Goal: Task Accomplishment & Management: Manage account settings

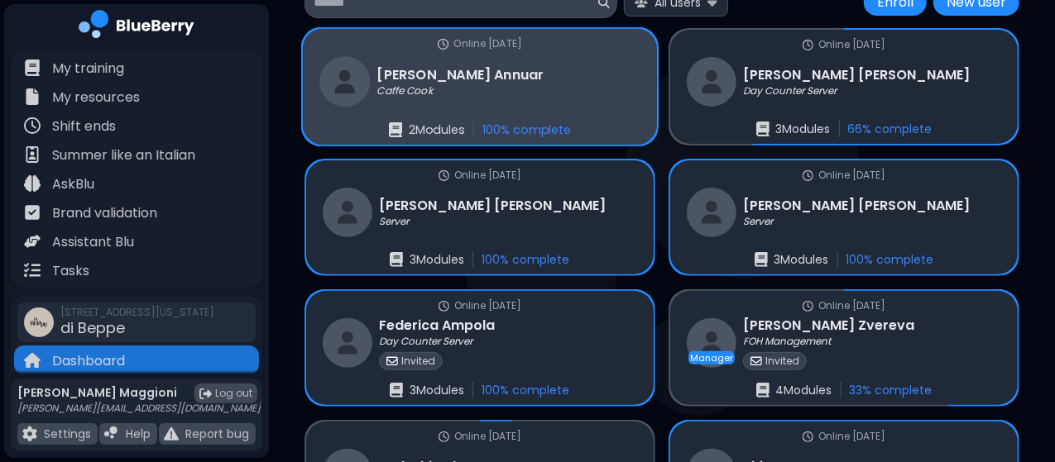
scroll to position [198, 0]
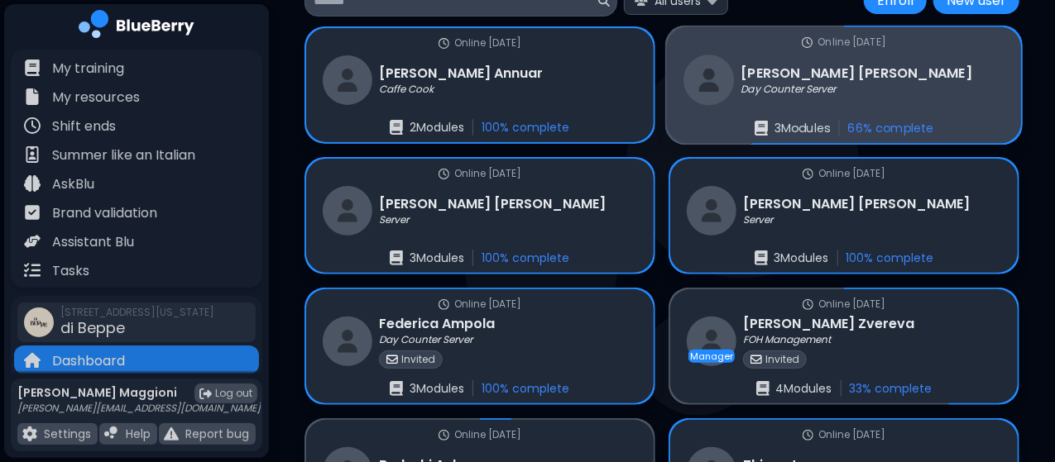
click at [667, 120] on div "3 Module s 66 % complete" at bounding box center [844, 128] width 355 height 17
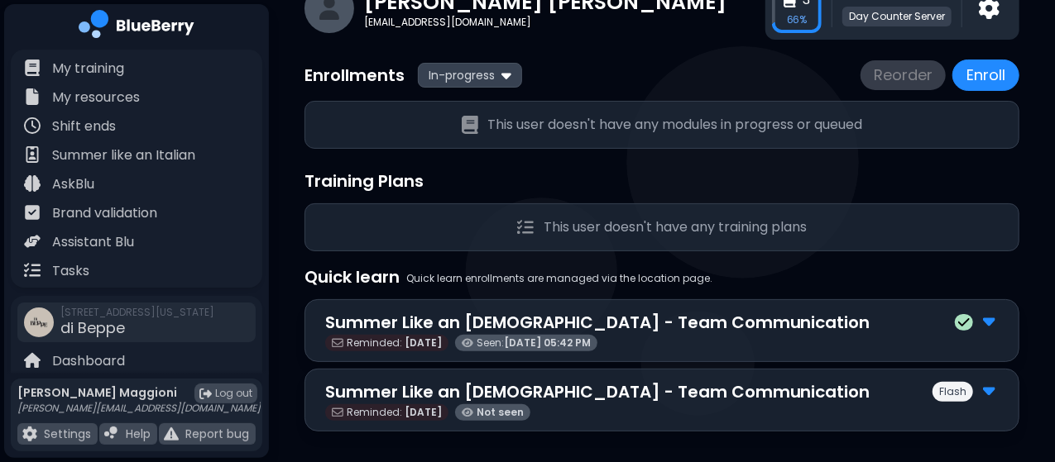
scroll to position [92, 0]
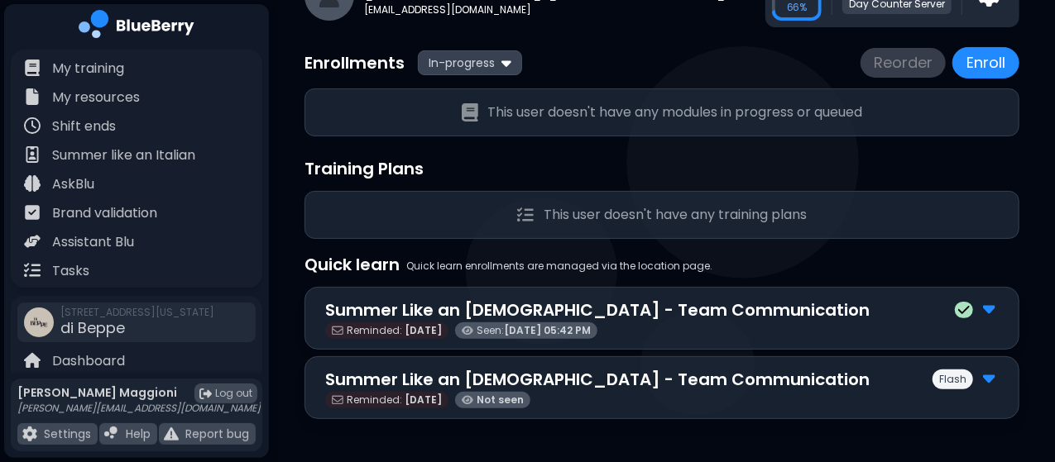
click at [995, 375] on img at bounding box center [989, 378] width 12 height 22
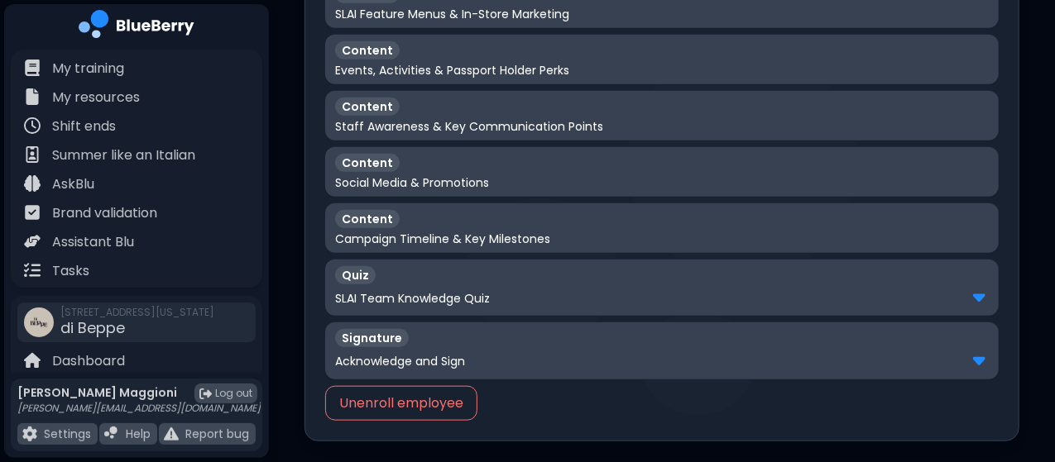
scroll to position [762, 0]
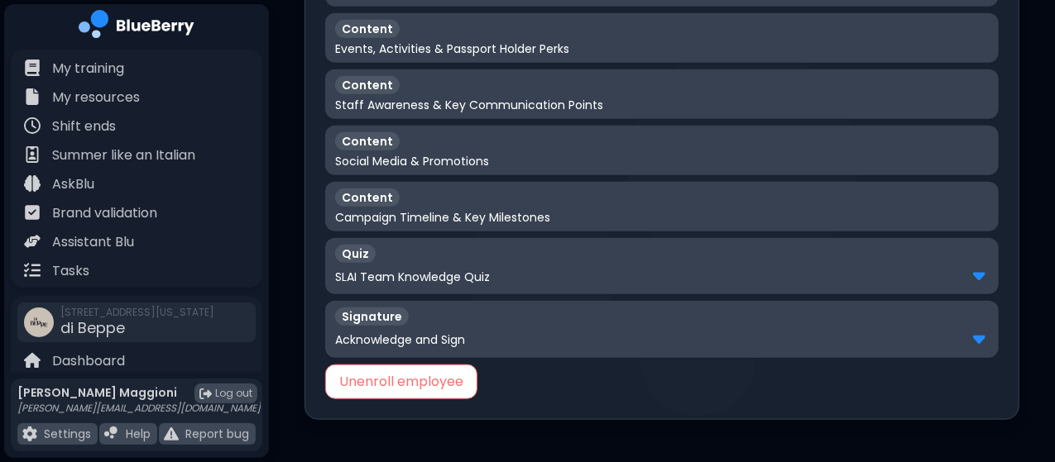
click at [434, 385] on button "Unenroll employee" at bounding box center [401, 382] width 152 height 35
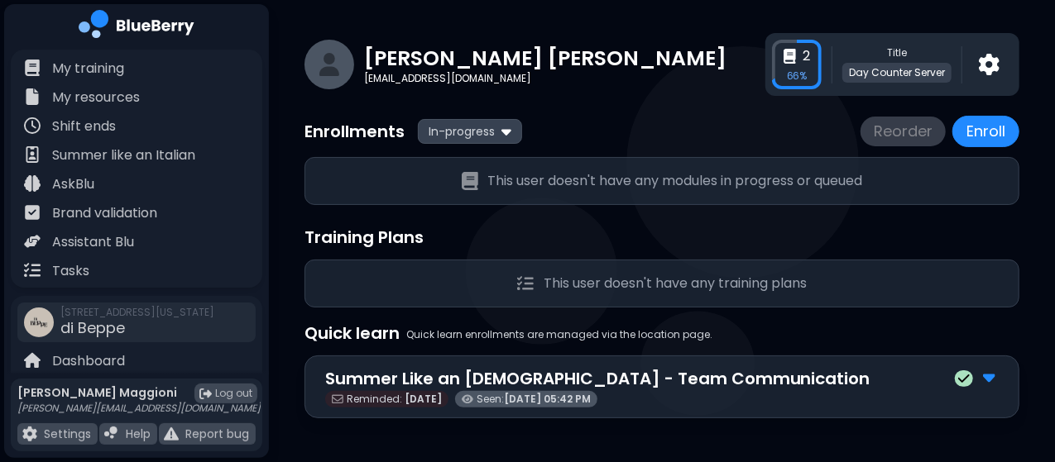
scroll to position [0, 0]
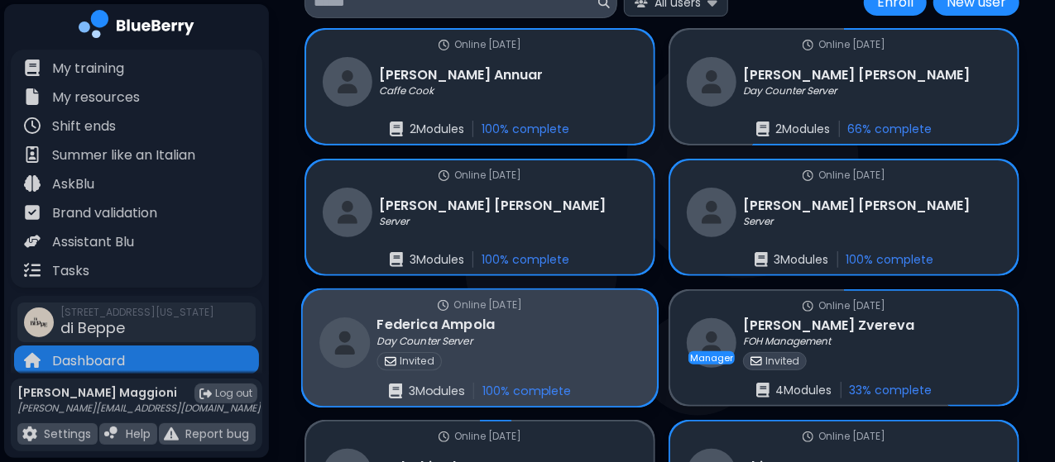
scroll to position [248, 0]
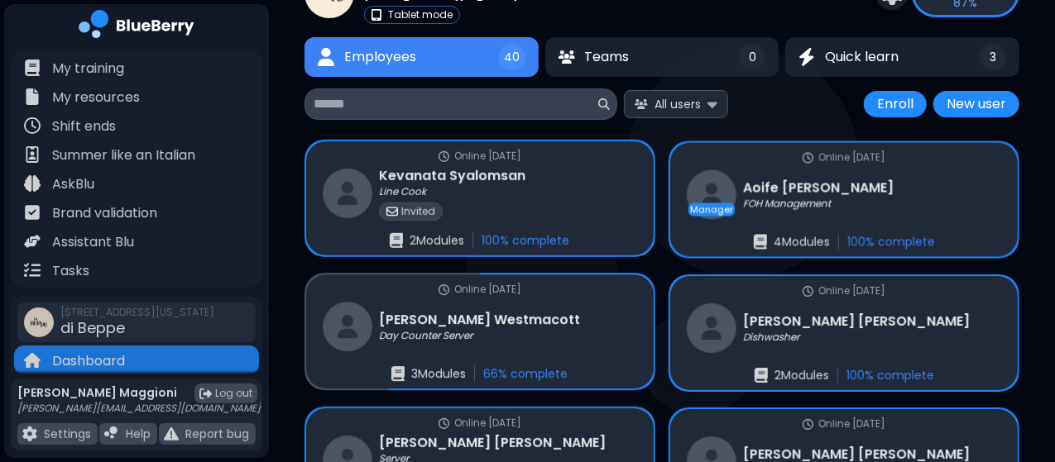
scroll to position [60, 0]
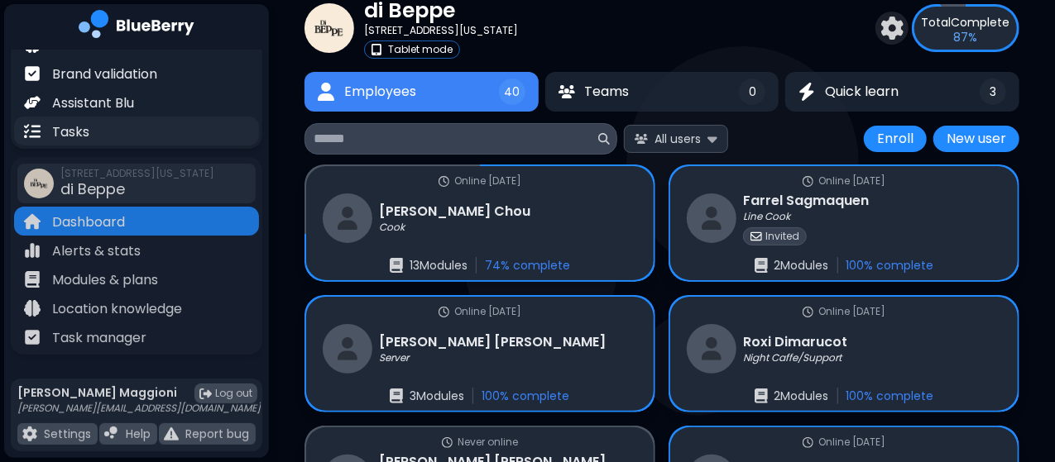
scroll to position [141, 0]
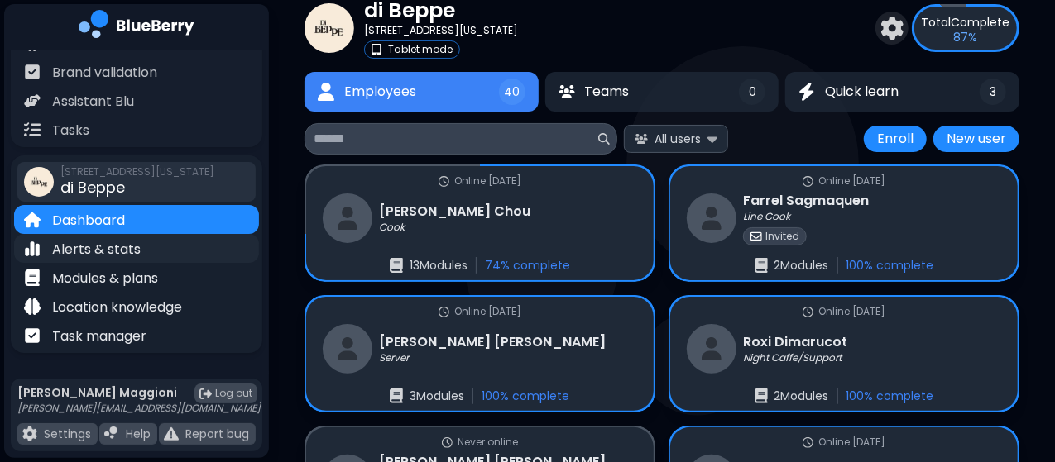
click at [108, 254] on p "Alerts & stats" at bounding box center [96, 250] width 89 height 20
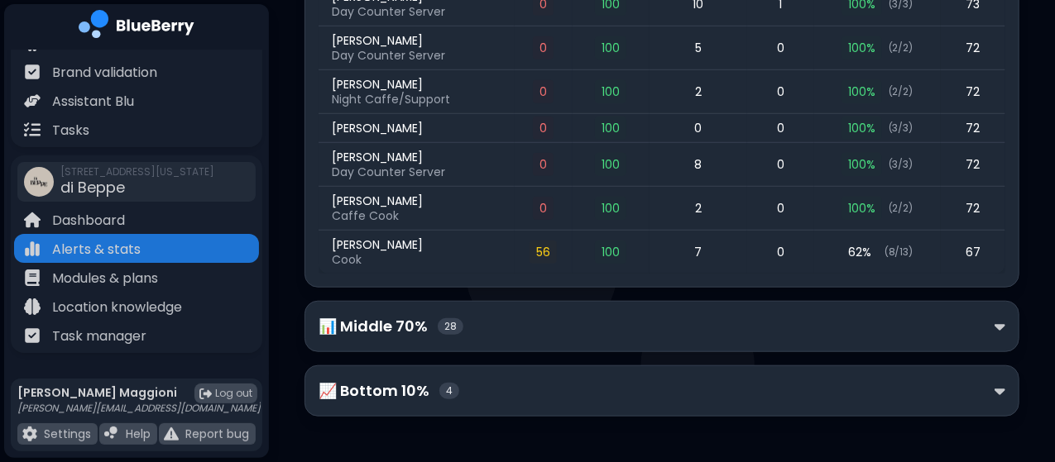
scroll to position [617, 0]
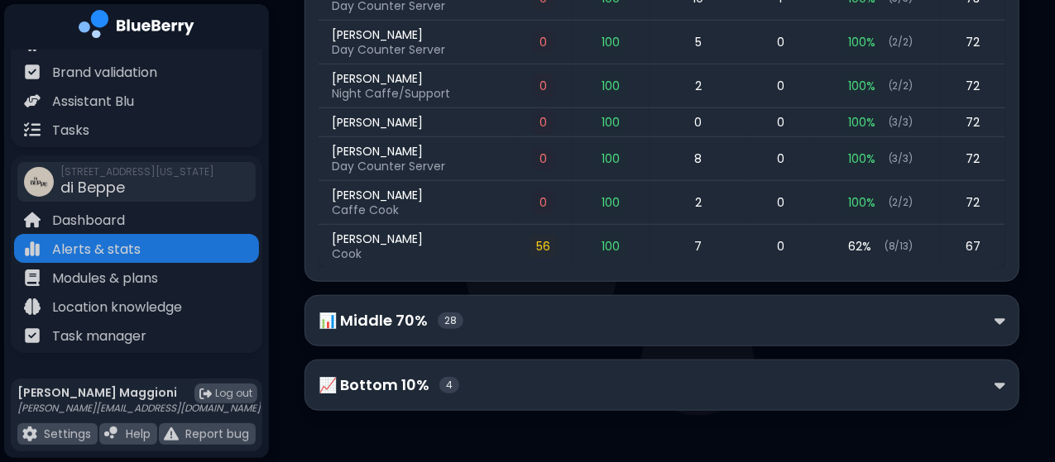
click at [390, 374] on p "📈 Bottom 10%" at bounding box center [373, 385] width 111 height 23
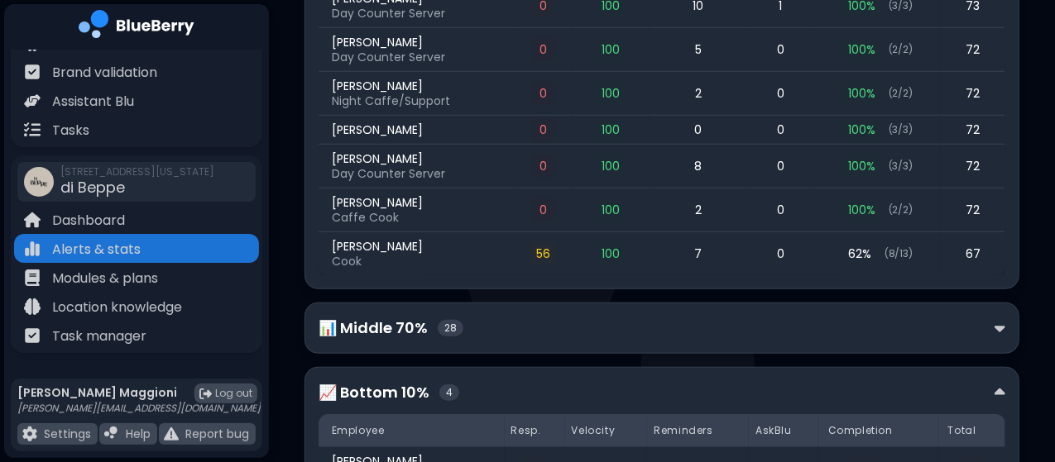
scroll to position [611, 0]
click at [417, 321] on div "📊 Middle 70% 28" at bounding box center [390, 326] width 145 height 23
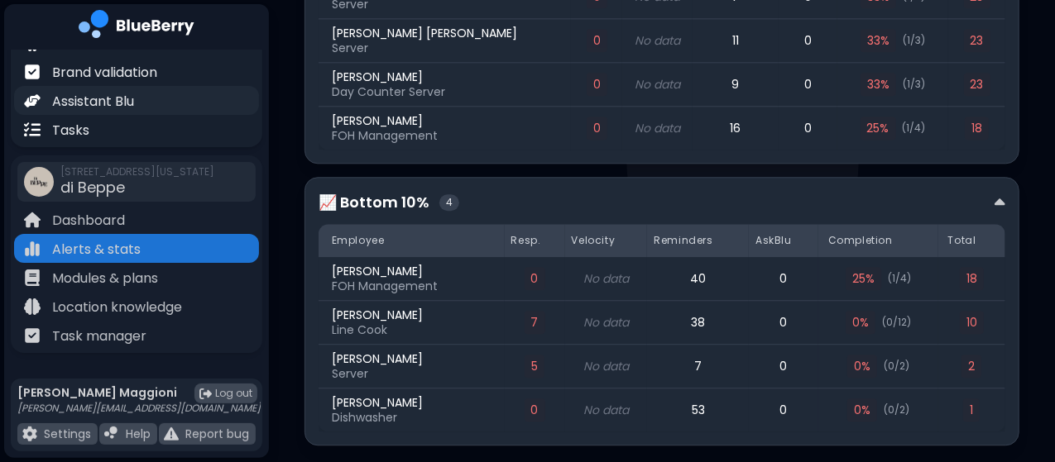
scroll to position [0, 0]
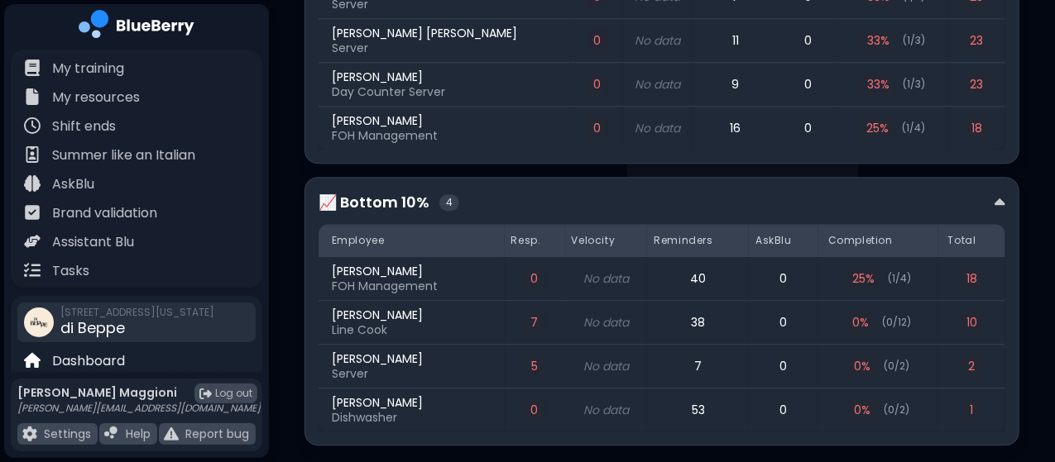
click at [136, 326] on div "213 E Georgia St, Vancouver BC di Beppe" at bounding box center [137, 322] width 154 height 36
click at [73, 325] on span "di Beppe" at bounding box center [92, 328] width 65 height 21
click at [77, 352] on p "Dashboard" at bounding box center [88, 362] width 73 height 20
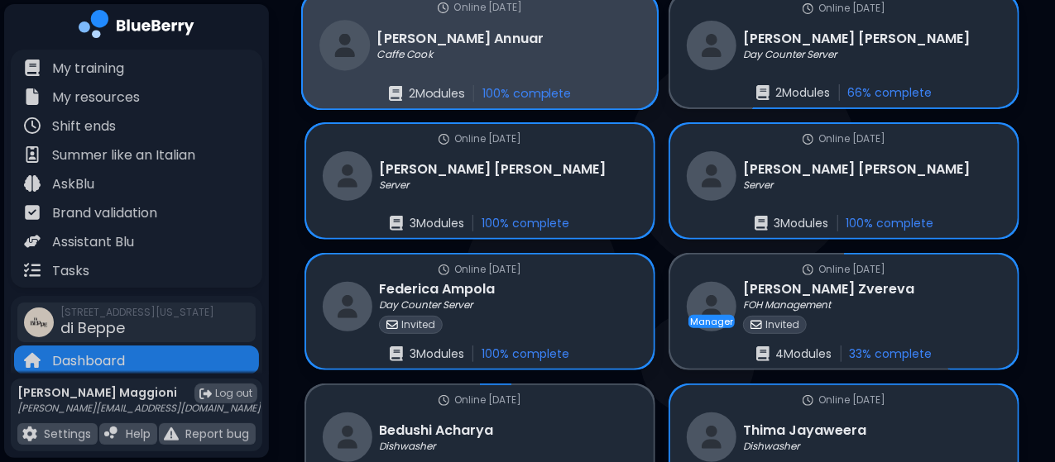
scroll to position [248, 0]
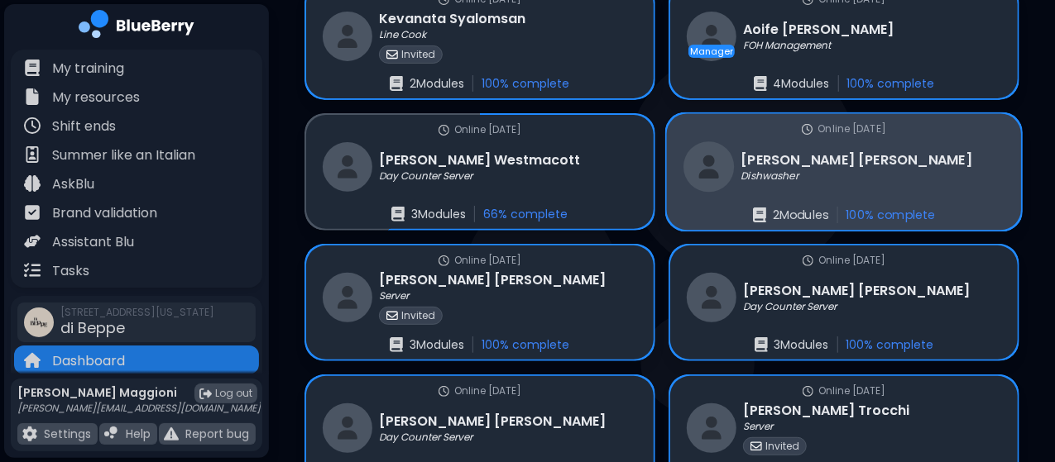
scroll to position [248, 0]
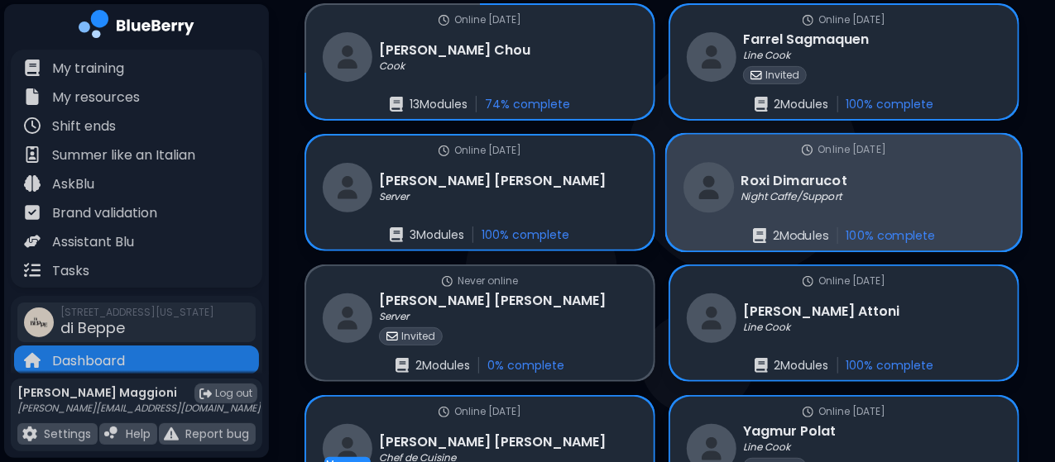
scroll to position [227, 0]
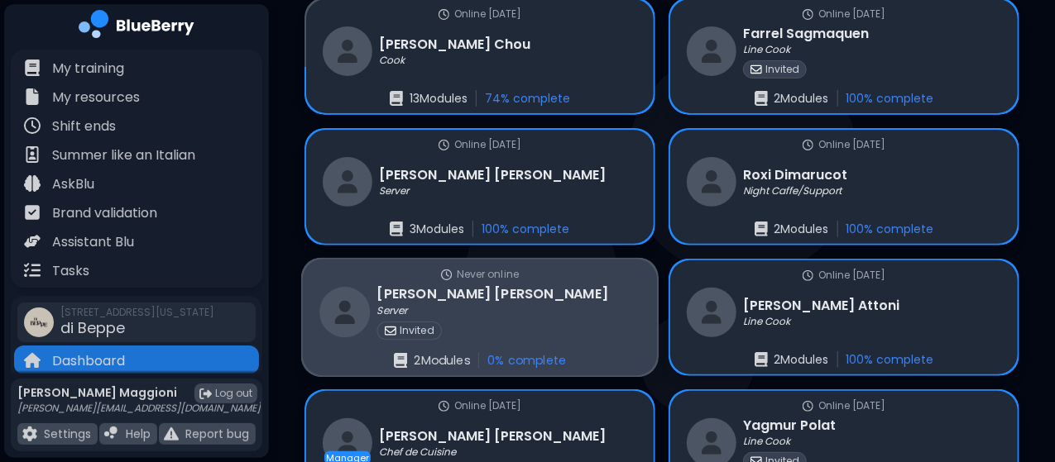
click at [607, 305] on div "Server" at bounding box center [491, 311] width 231 height 13
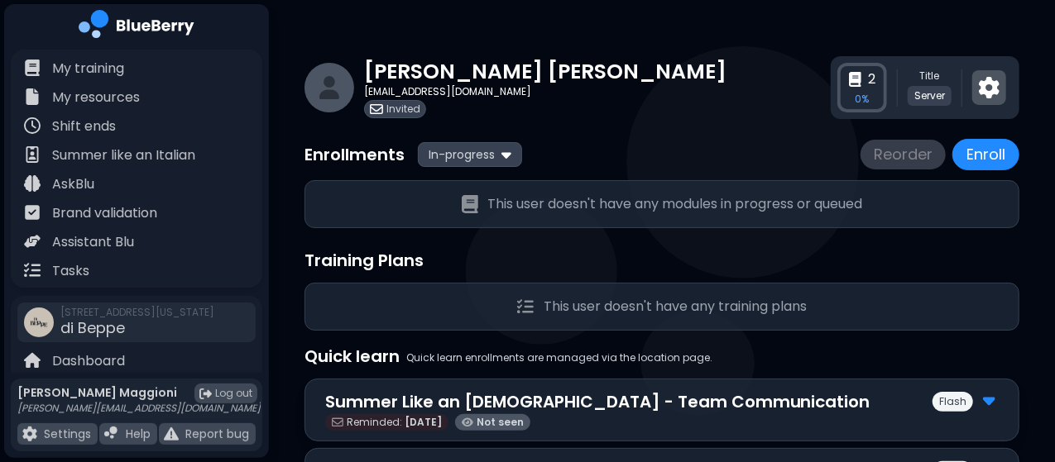
click at [1006, 85] on div at bounding box center [989, 87] width 34 height 35
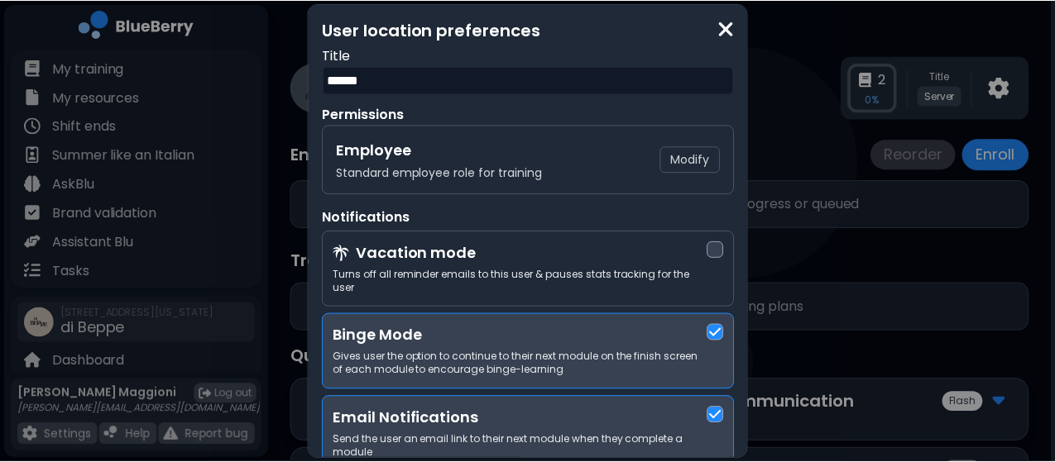
scroll to position [53, 0]
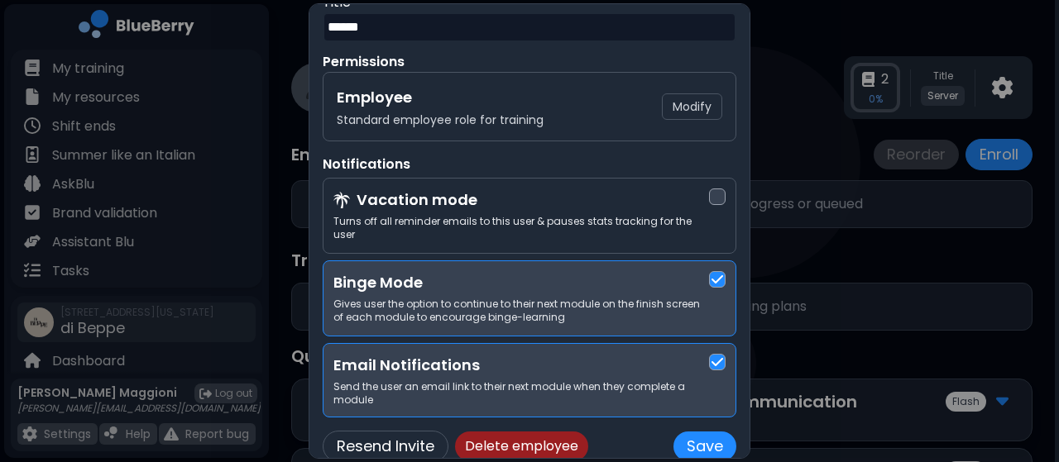
click at [508, 432] on button "Delete employee" at bounding box center [521, 447] width 133 height 30
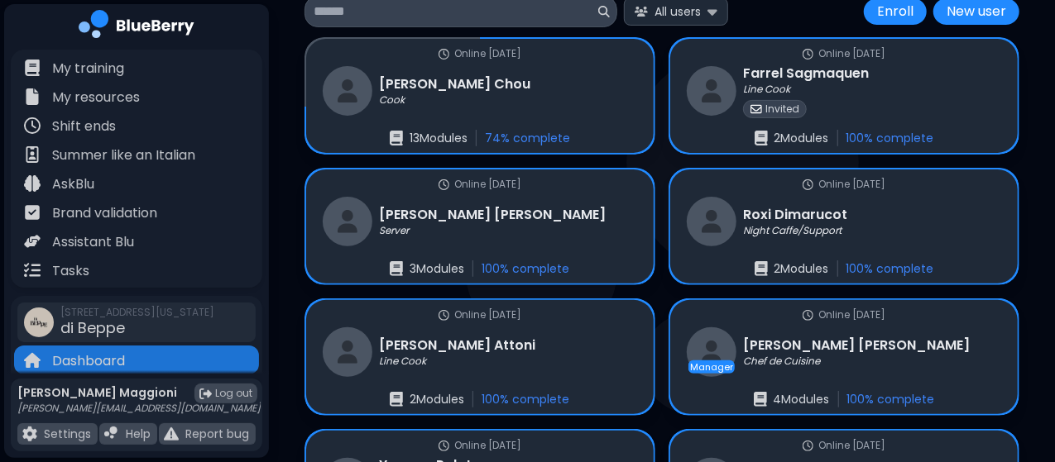
scroll to position [248, 0]
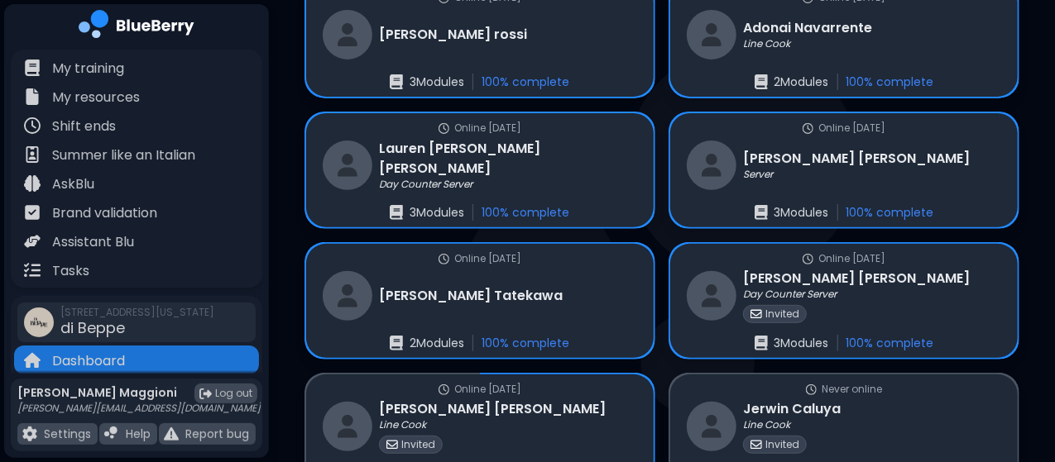
scroll to position [248, 0]
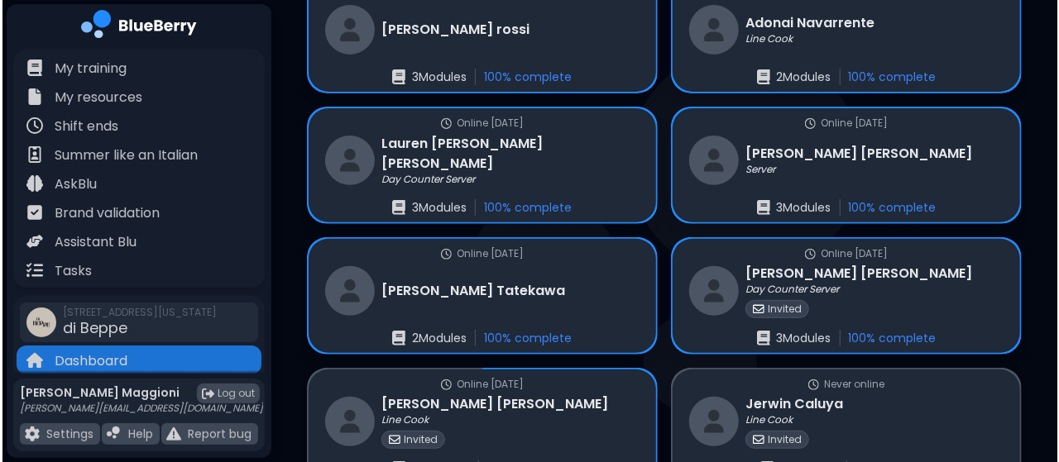
scroll to position [0, 0]
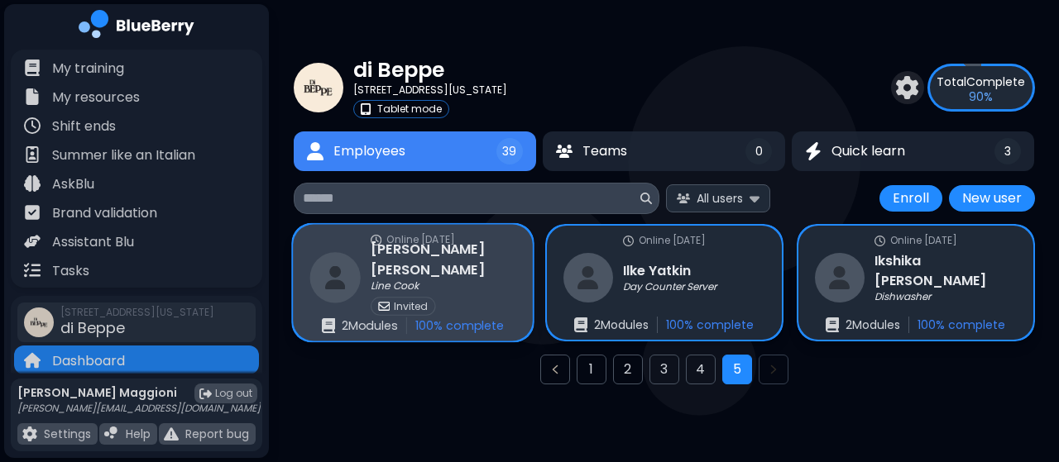
click at [481, 282] on div "Online 92 days ago Rocio Guerrero Line Cook Invited 2 Module s 100 % complete" at bounding box center [413, 283] width 240 height 117
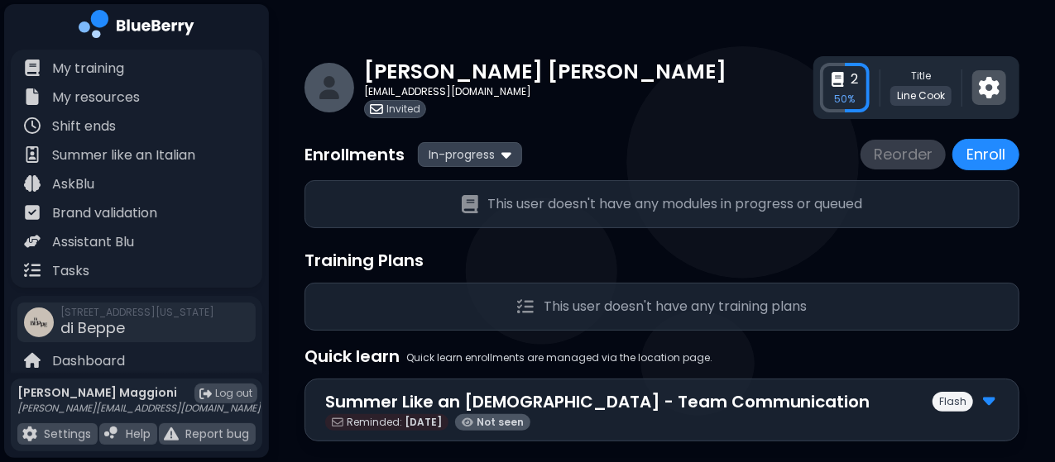
click at [999, 94] on img at bounding box center [989, 88] width 21 height 22
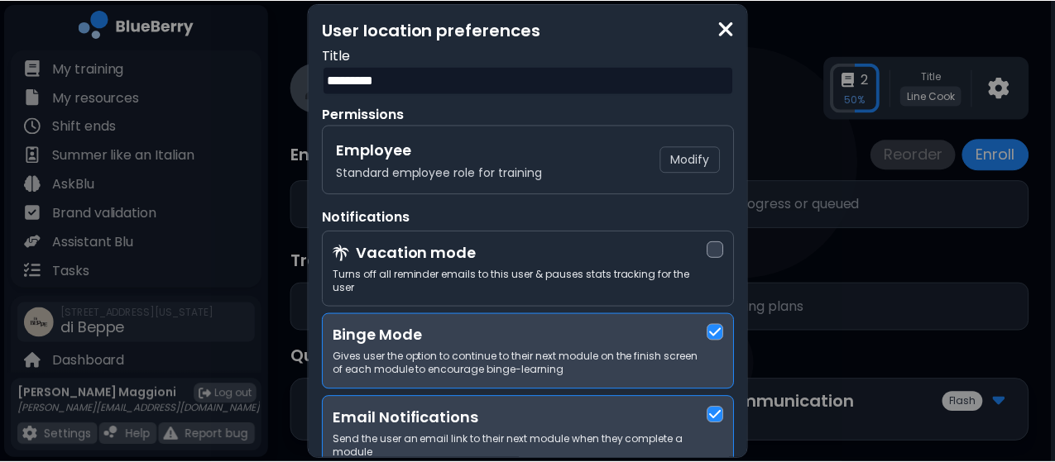
scroll to position [53, 0]
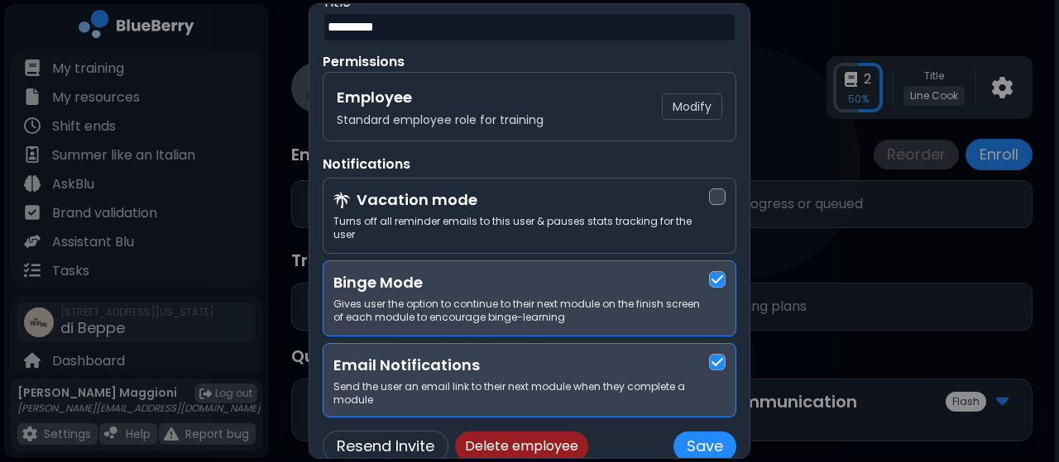
click at [527, 439] on button "Delete employee" at bounding box center [521, 447] width 133 height 30
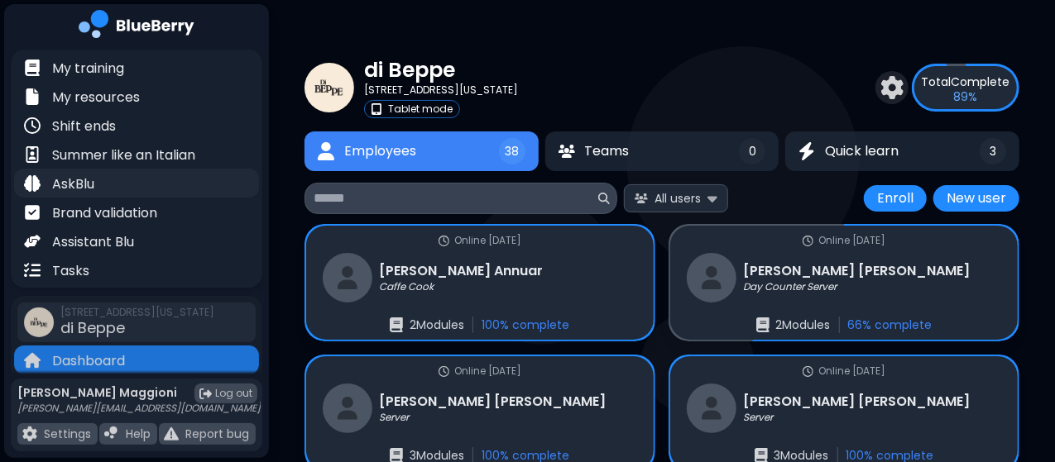
click at [86, 178] on p "AskBlu" at bounding box center [73, 185] width 42 height 20
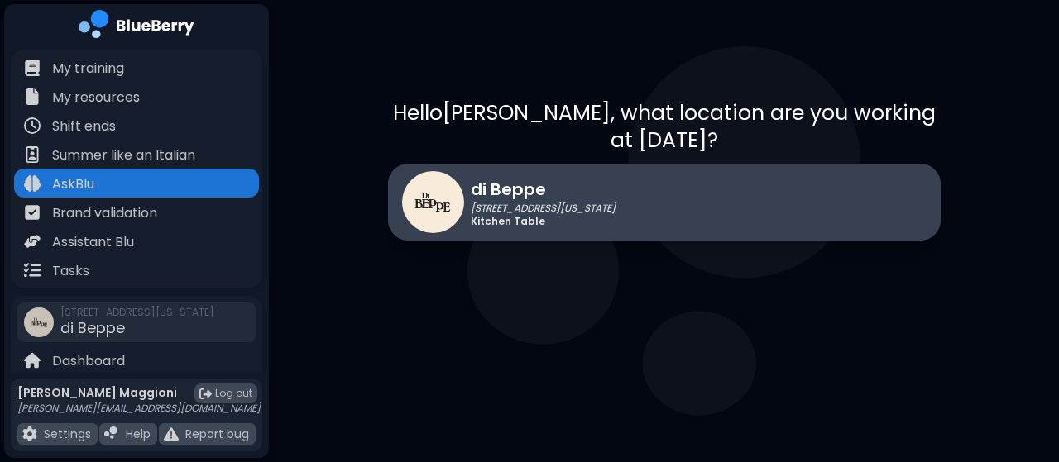
click at [496, 191] on p "di Beppe" at bounding box center [543, 189] width 145 height 25
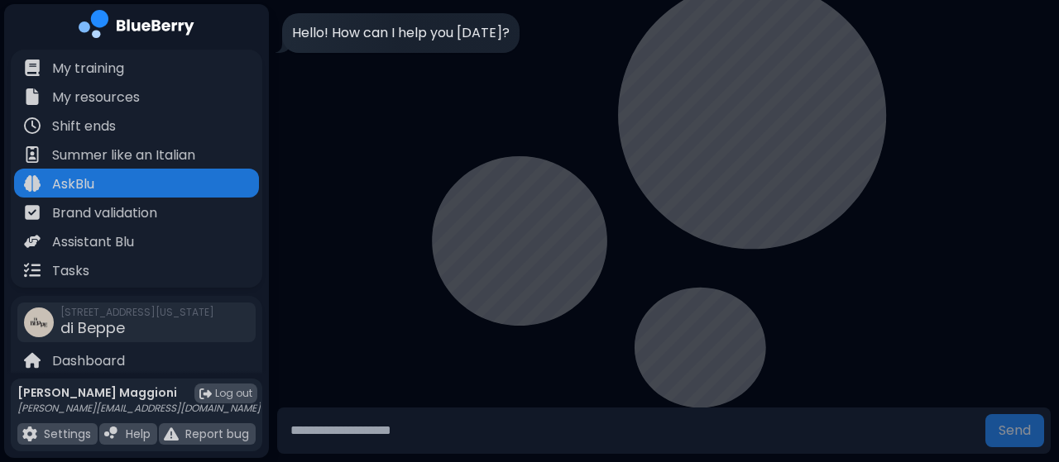
click at [422, 443] on input "text" at bounding box center [631, 430] width 695 height 33
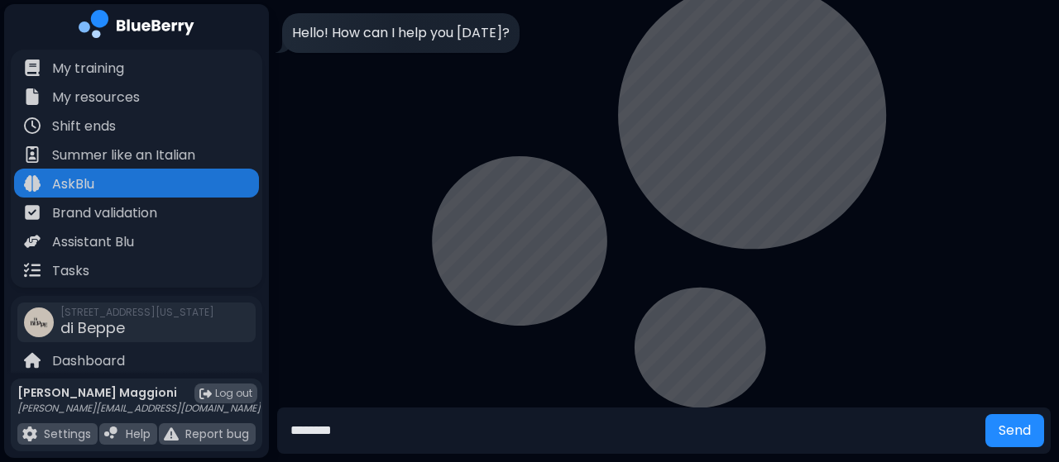
type input "********"
click at [985, 414] on button "Send" at bounding box center [1014, 430] width 59 height 33
